Goal: Information Seeking & Learning: Learn about a topic

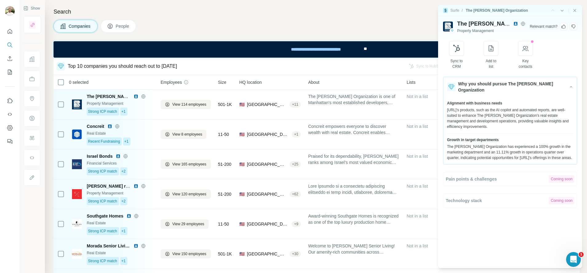
click at [564, 27] on icon at bounding box center [563, 26] width 5 height 5
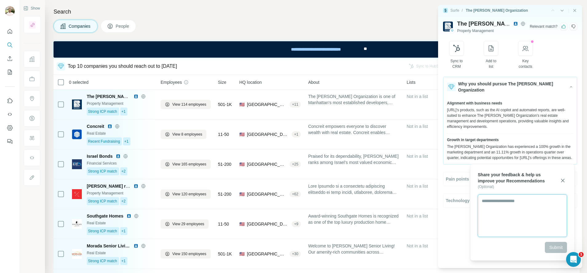
click at [508, 211] on textarea at bounding box center [522, 215] width 89 height 42
type textarea "**********"
click at [563, 246] on button "Submit" at bounding box center [556, 247] width 22 height 11
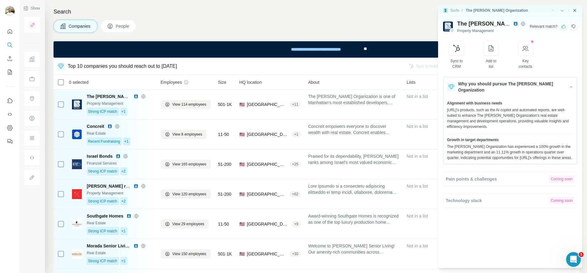
click at [576, 10] on icon "Close side panel" at bounding box center [575, 10] width 5 height 5
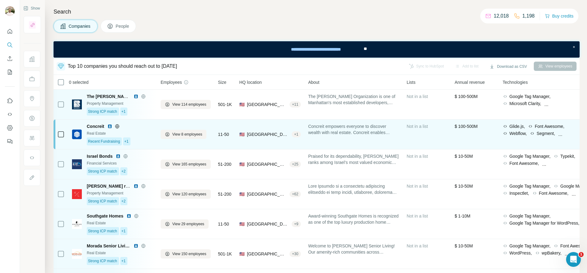
click at [355, 134] on span "Concreit empowers everyone to discover wealth with real estate. Concreit enable…" at bounding box center [353, 129] width 91 height 12
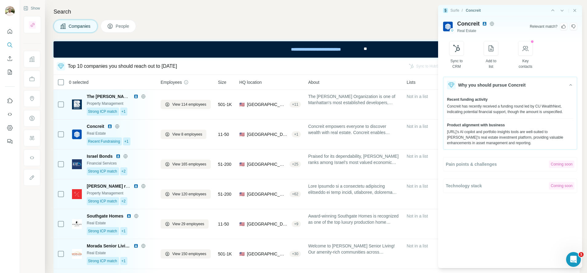
click at [573, 26] on icon at bounding box center [573, 26] width 5 height 5
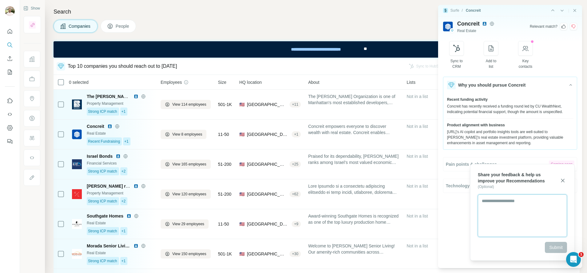
click at [500, 213] on textarea at bounding box center [522, 215] width 89 height 42
type textarea "**********"
click at [546, 247] on button "Submit" at bounding box center [556, 247] width 22 height 11
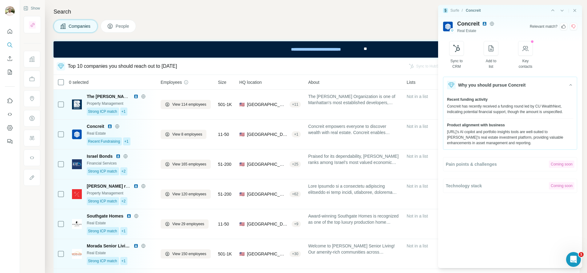
click at [574, 7] on div "|" at bounding box center [563, 10] width 27 height 6
click at [575, 9] on icon "Close side panel" at bounding box center [575, 10] width 5 height 5
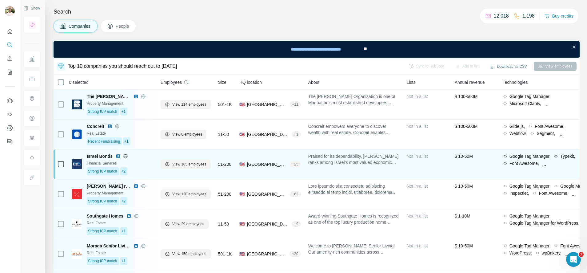
click at [360, 166] on div "Praised for its dependability, [PERSON_NAME] ranks among Israel’s most valued e…" at bounding box center [353, 164] width 91 height 22
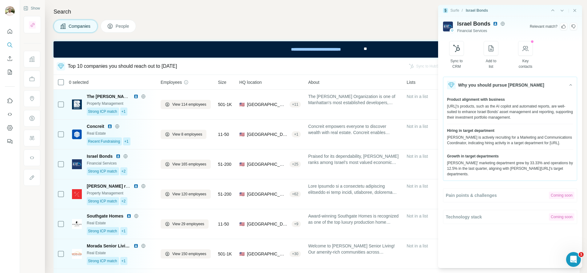
click at [574, 26] on icon at bounding box center [573, 26] width 5 height 5
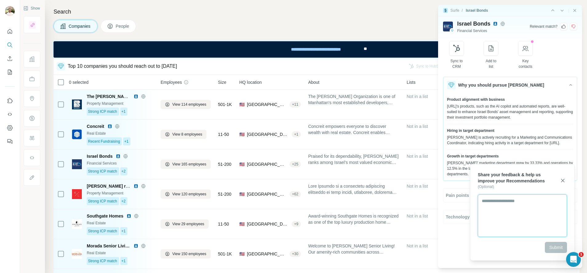
click at [506, 211] on textarea at bounding box center [522, 215] width 89 height 42
type textarea "**********"
click at [551, 249] on span "Submit" at bounding box center [556, 247] width 14 height 6
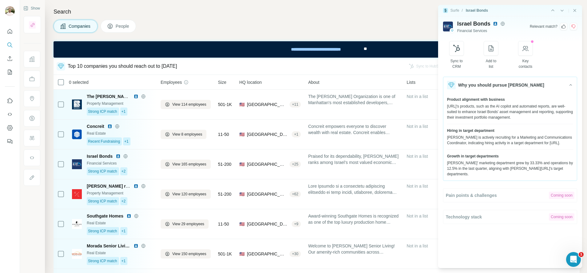
click at [577, 11] on icon "Close side panel" at bounding box center [575, 10] width 5 height 5
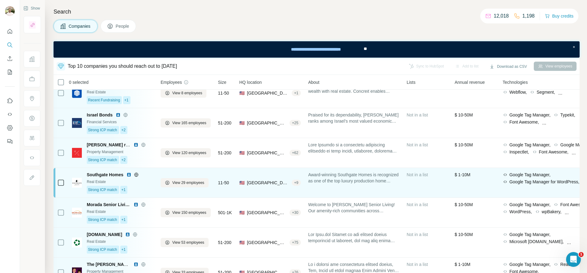
scroll to position [42, 0]
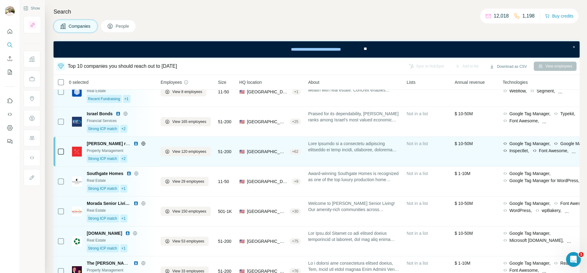
click at [136, 143] on img at bounding box center [136, 143] width 5 height 5
click at [445, 155] on div "Not in a list" at bounding box center [427, 151] width 41 height 22
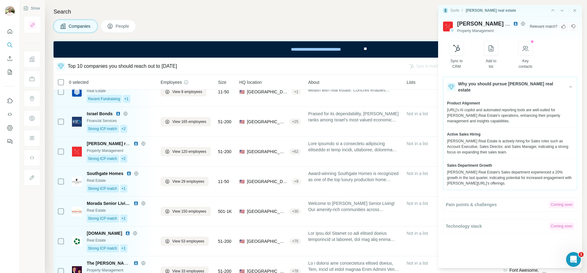
click at [572, 27] on icon at bounding box center [573, 26] width 5 height 5
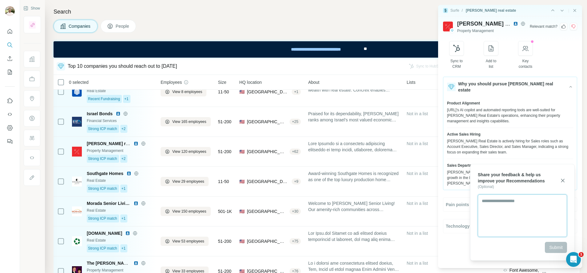
click at [501, 210] on textarea at bounding box center [522, 215] width 89 height 42
type textarea "**********"
click at [558, 245] on span "Submit" at bounding box center [556, 247] width 14 height 6
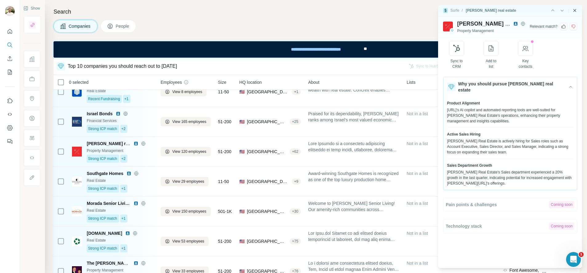
click at [573, 10] on icon "Close side panel" at bounding box center [575, 10] width 5 height 5
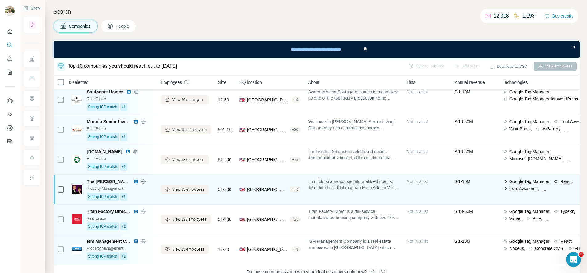
scroll to position [68, 0]
